Goal: Task Accomplishment & Management: Use online tool/utility

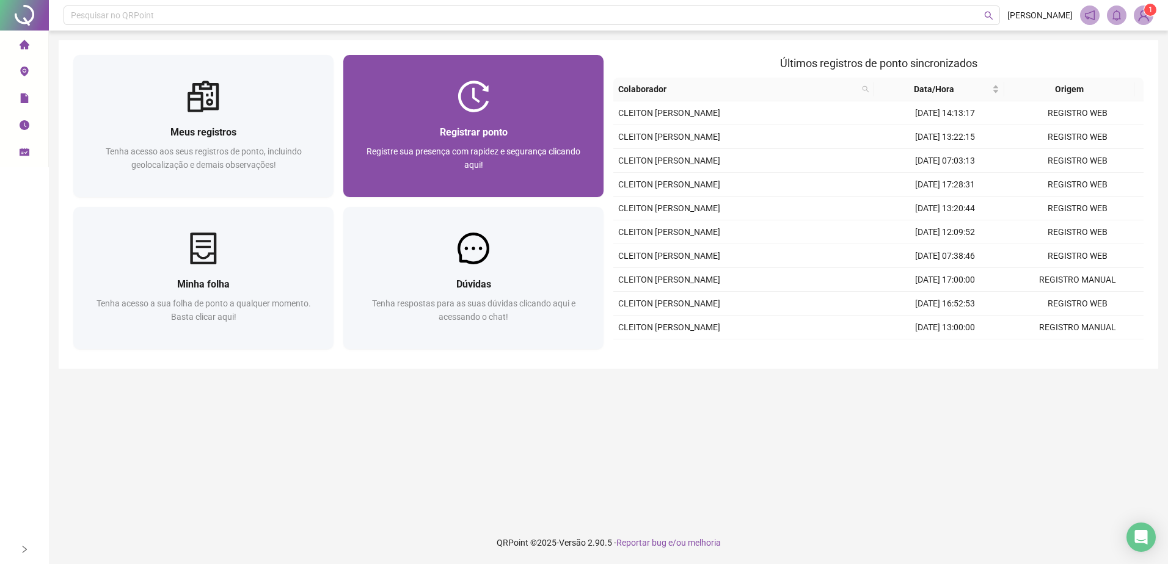
click at [498, 147] on span "Registre sua presença com rapidez e segurança clicando aqui!" at bounding box center [473, 158] width 214 height 23
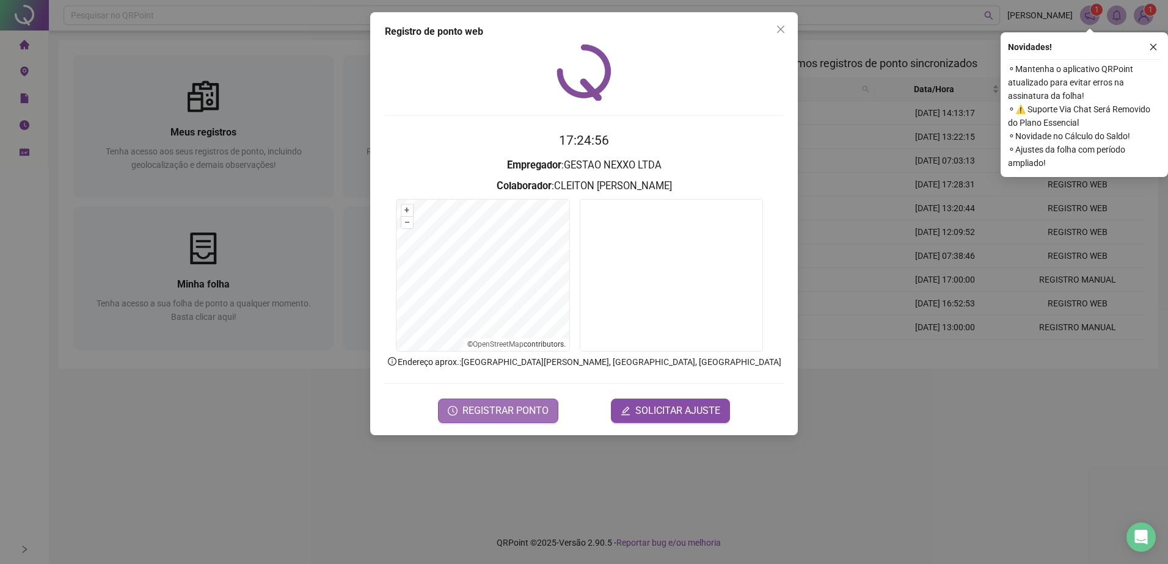
click at [527, 405] on span "REGISTRAR PONTO" at bounding box center [505, 411] width 86 height 15
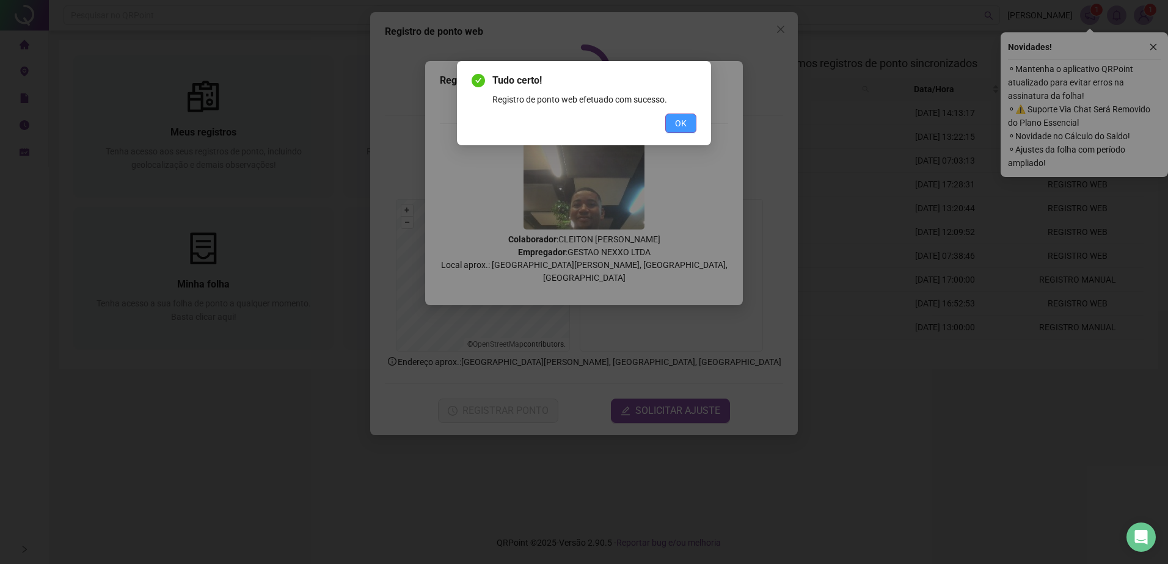
click at [682, 128] on span "OK" at bounding box center [681, 123] width 12 height 13
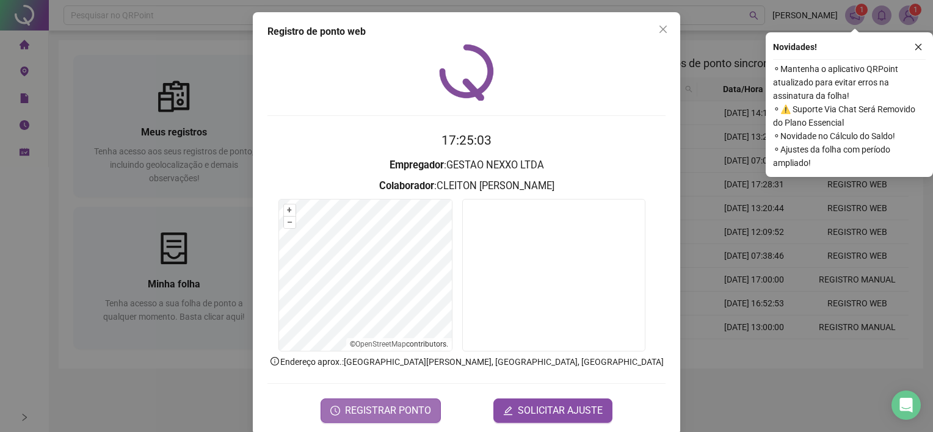
click at [372, 404] on span "REGISTRAR PONTO" at bounding box center [388, 411] width 86 height 15
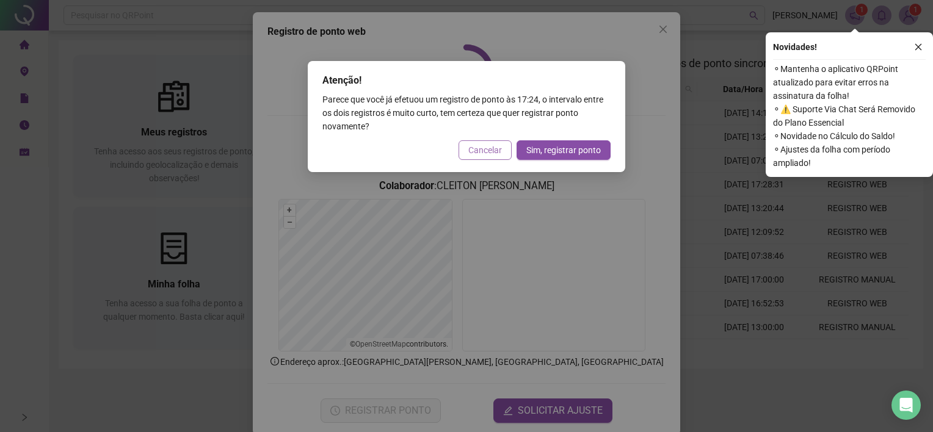
click at [491, 148] on span "Cancelar" at bounding box center [485, 150] width 34 height 13
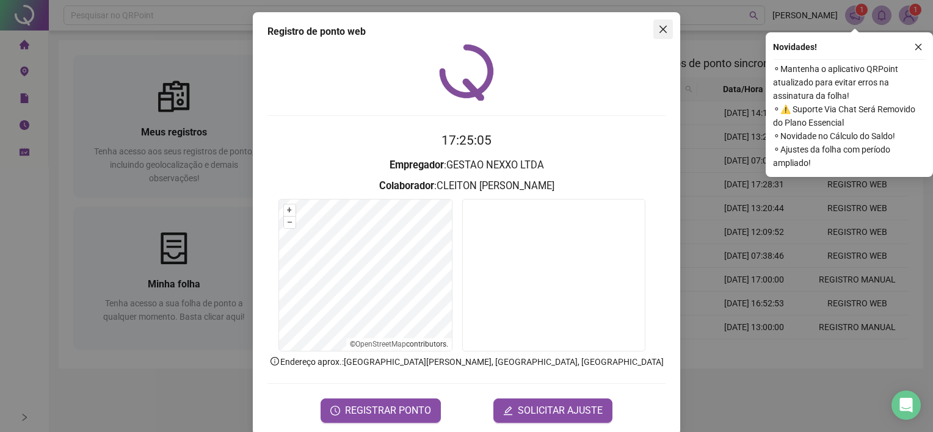
click at [658, 30] on icon "close" at bounding box center [663, 29] width 10 height 10
